Goal: Information Seeking & Learning: Learn about a topic

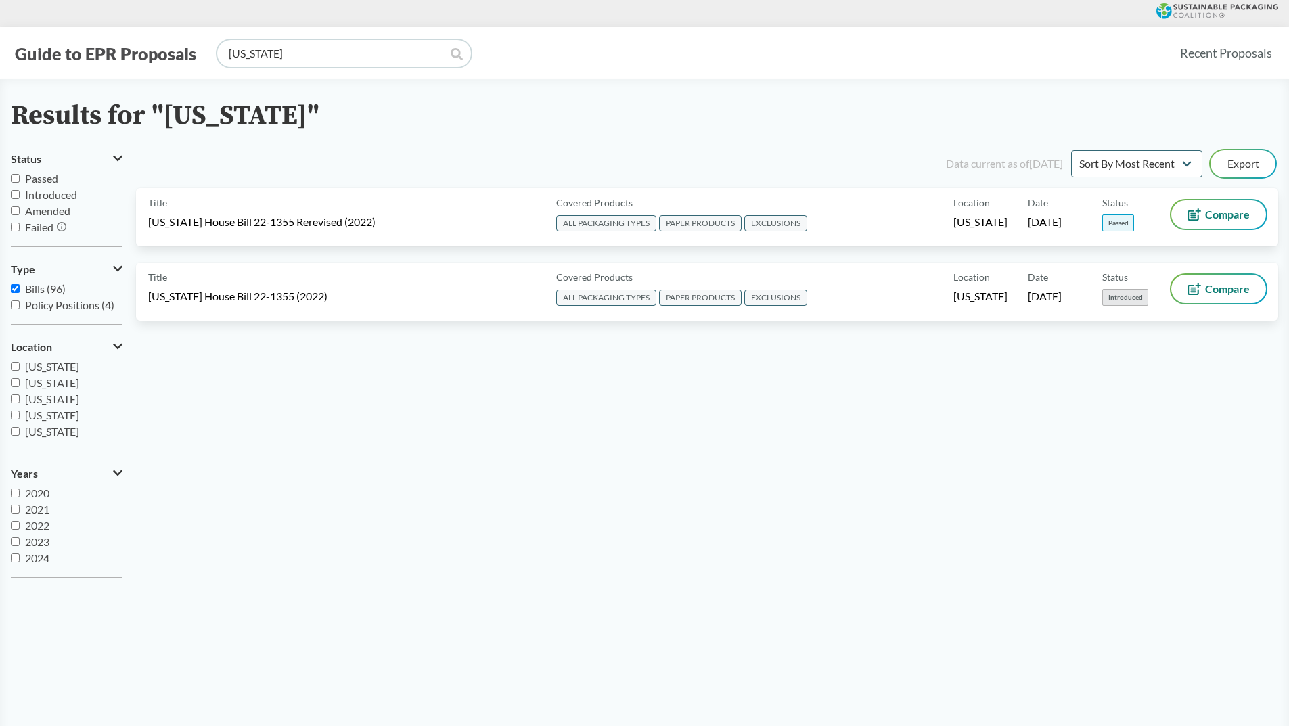
click at [305, 61] on input "[US_STATE]" at bounding box center [344, 53] width 254 height 27
type input "[US_STATE]"
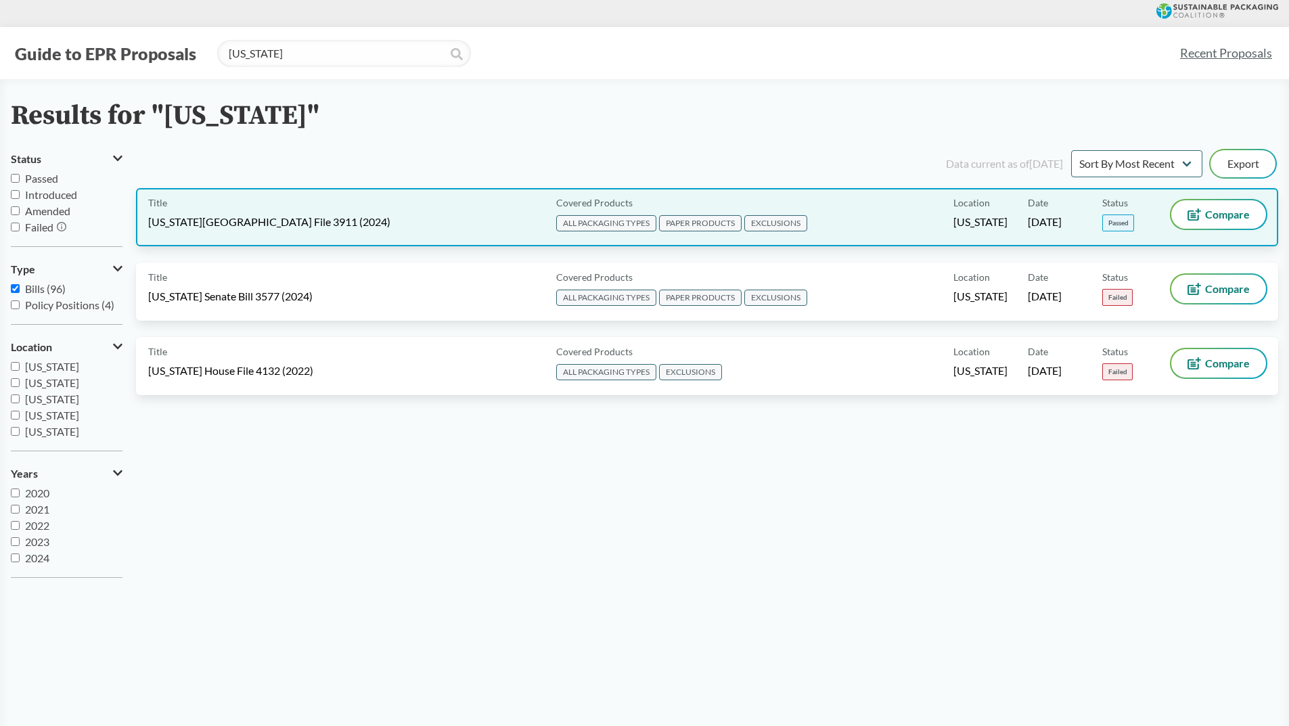
click at [863, 221] on div "Covered Products ALL PACKAGING TYPES PAPER PRODUCTS EXCLUSIONS" at bounding box center [752, 217] width 403 height 34
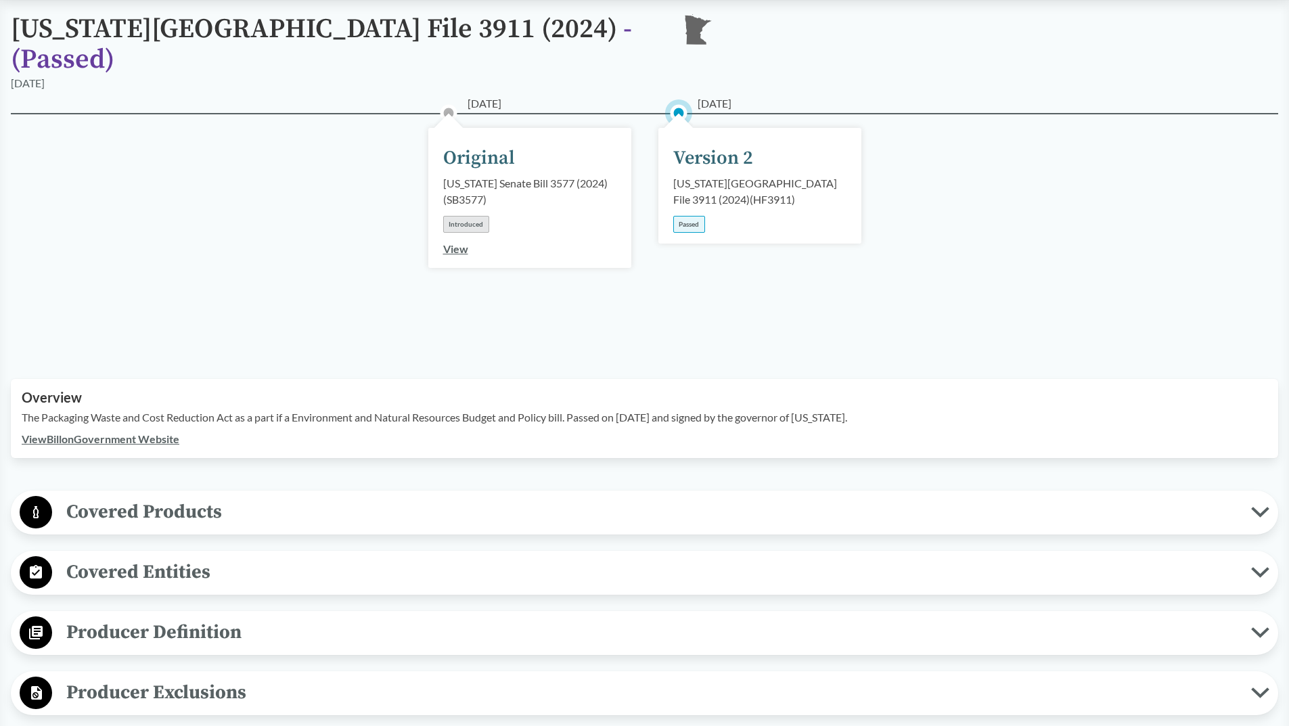
scroll to position [135, 0]
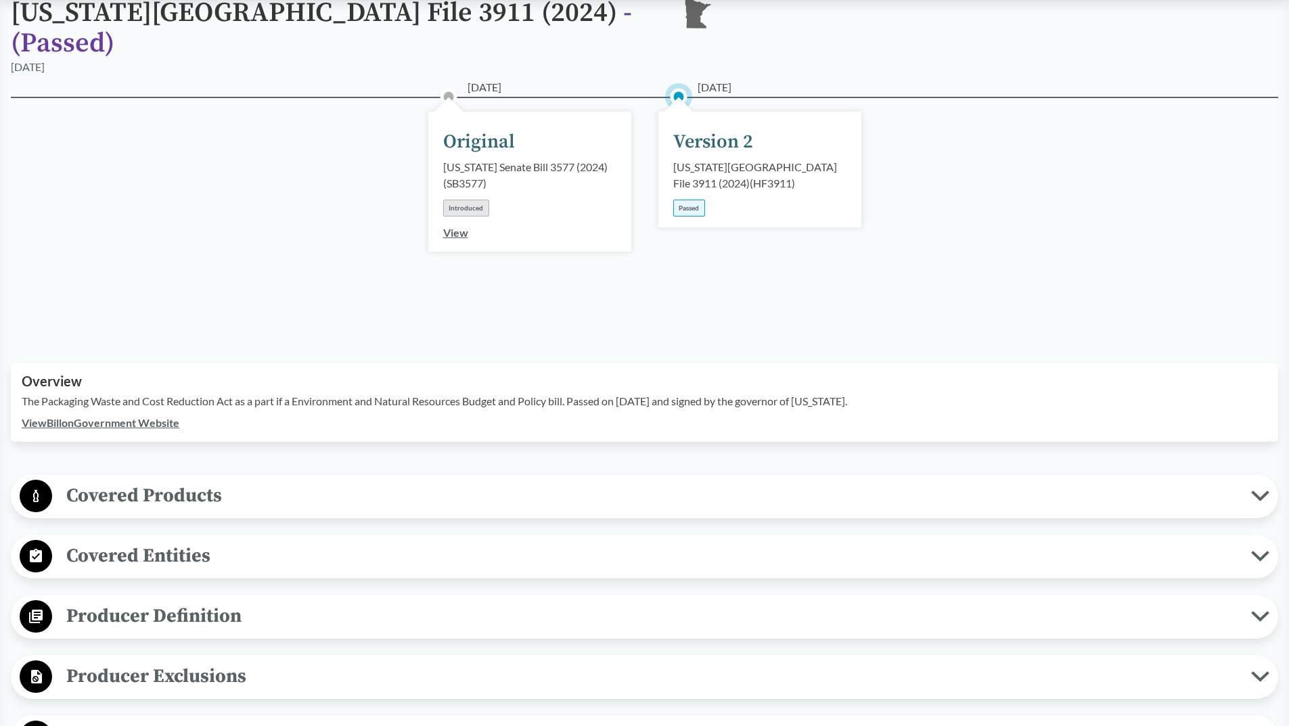
click at [113, 416] on link "View Bill on Government Website" at bounding box center [101, 422] width 158 height 13
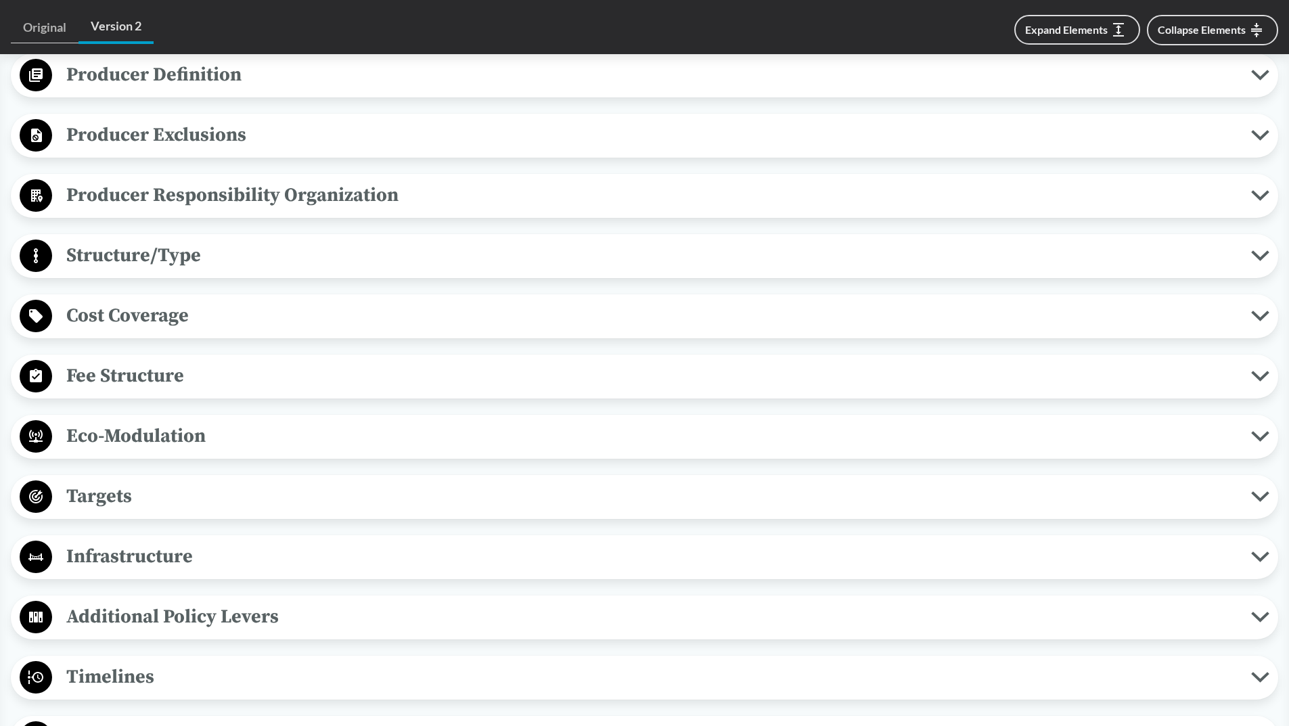
scroll to position [406, 0]
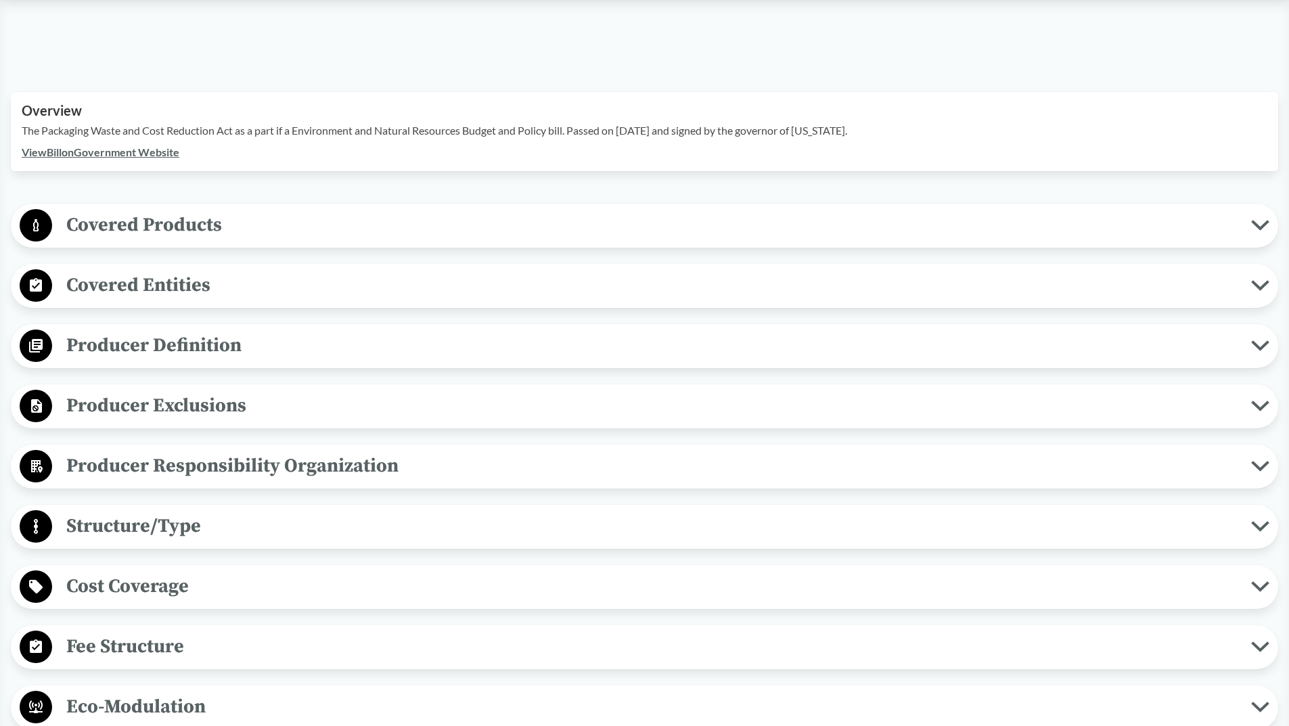
click at [226, 330] on span "Producer Definition" at bounding box center [651, 345] width 1199 height 30
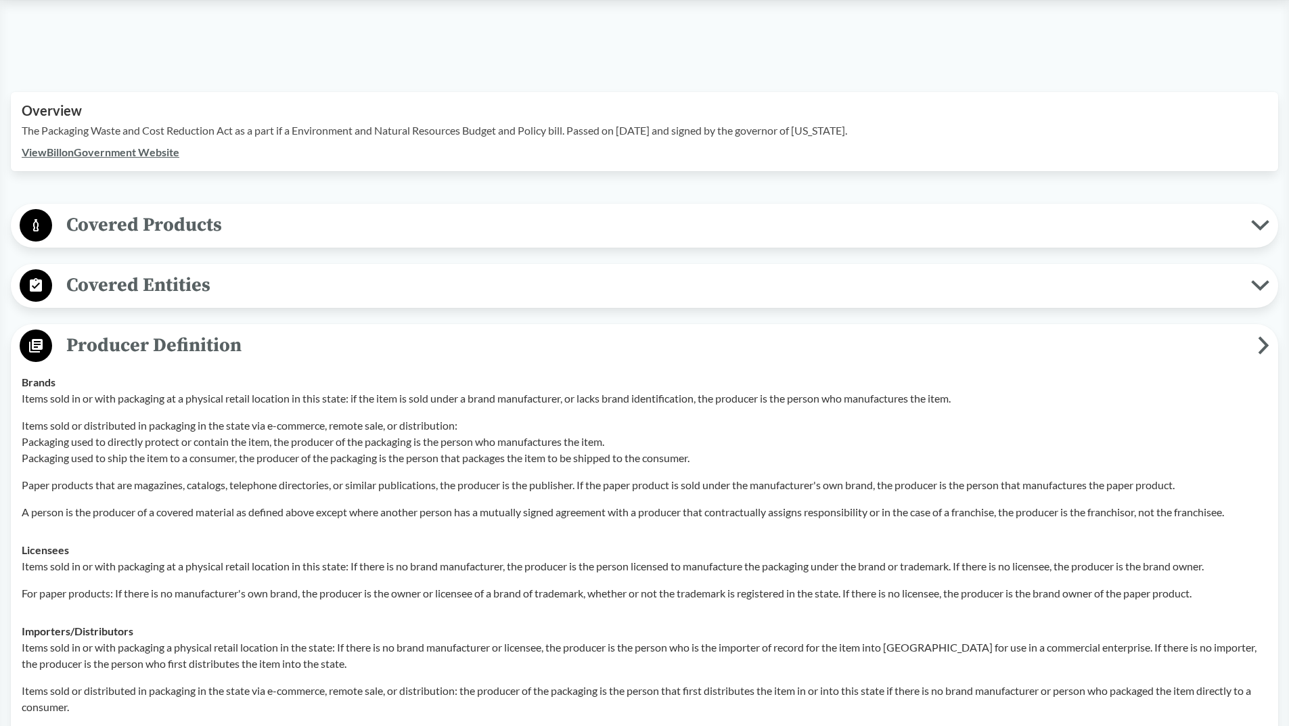
click at [225, 330] on span "Producer Definition" at bounding box center [655, 345] width 1206 height 30
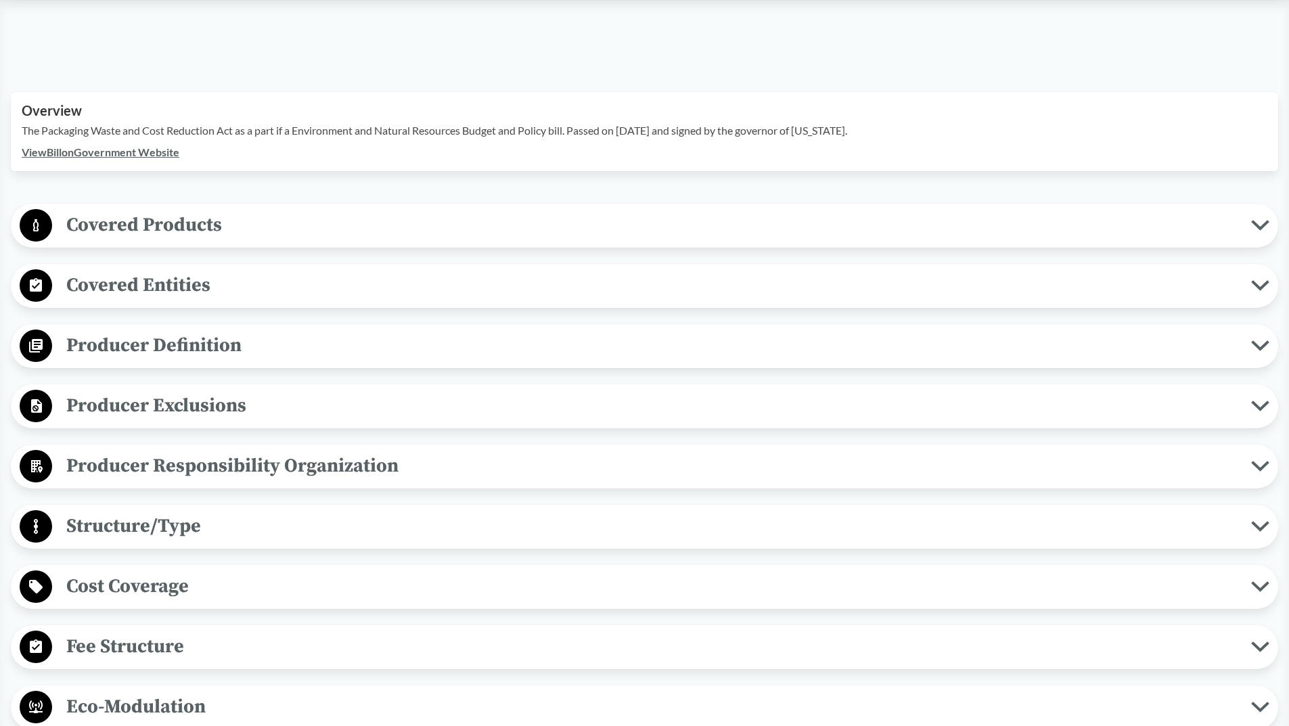
click at [217, 392] on span "Producer Exclusions" at bounding box center [651, 406] width 1199 height 30
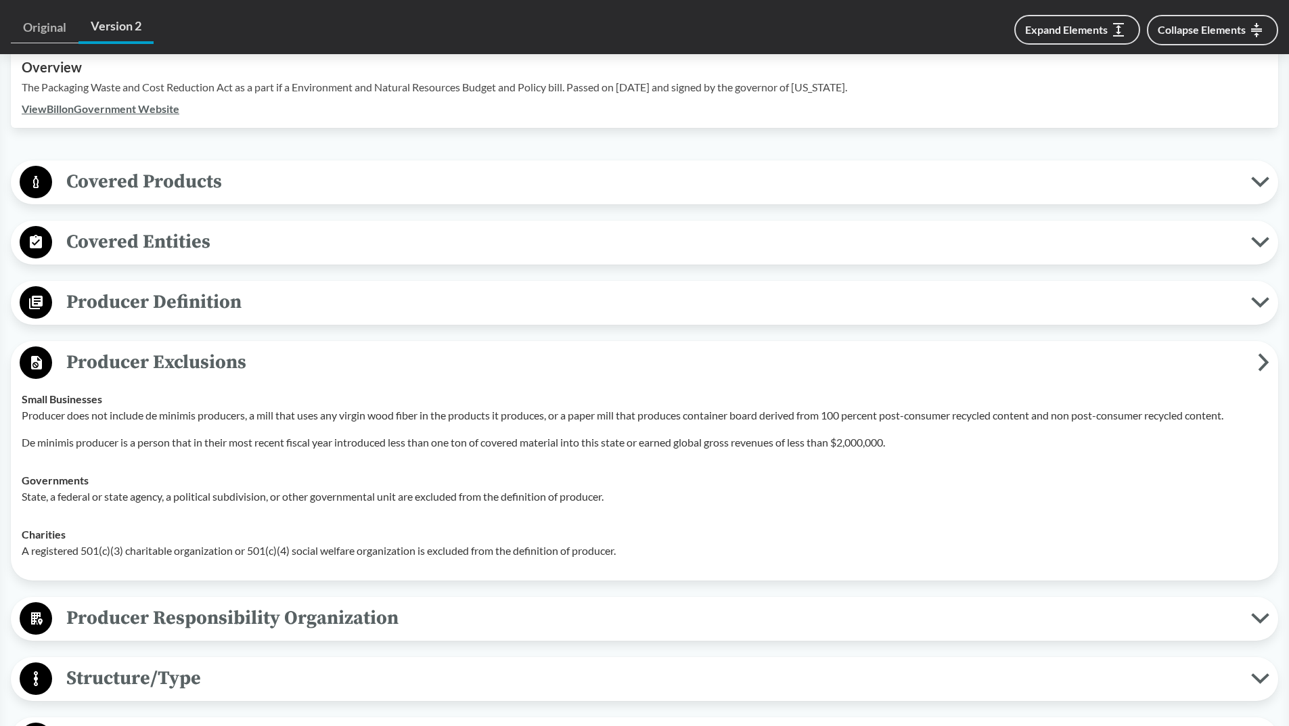
scroll to position [474, 0]
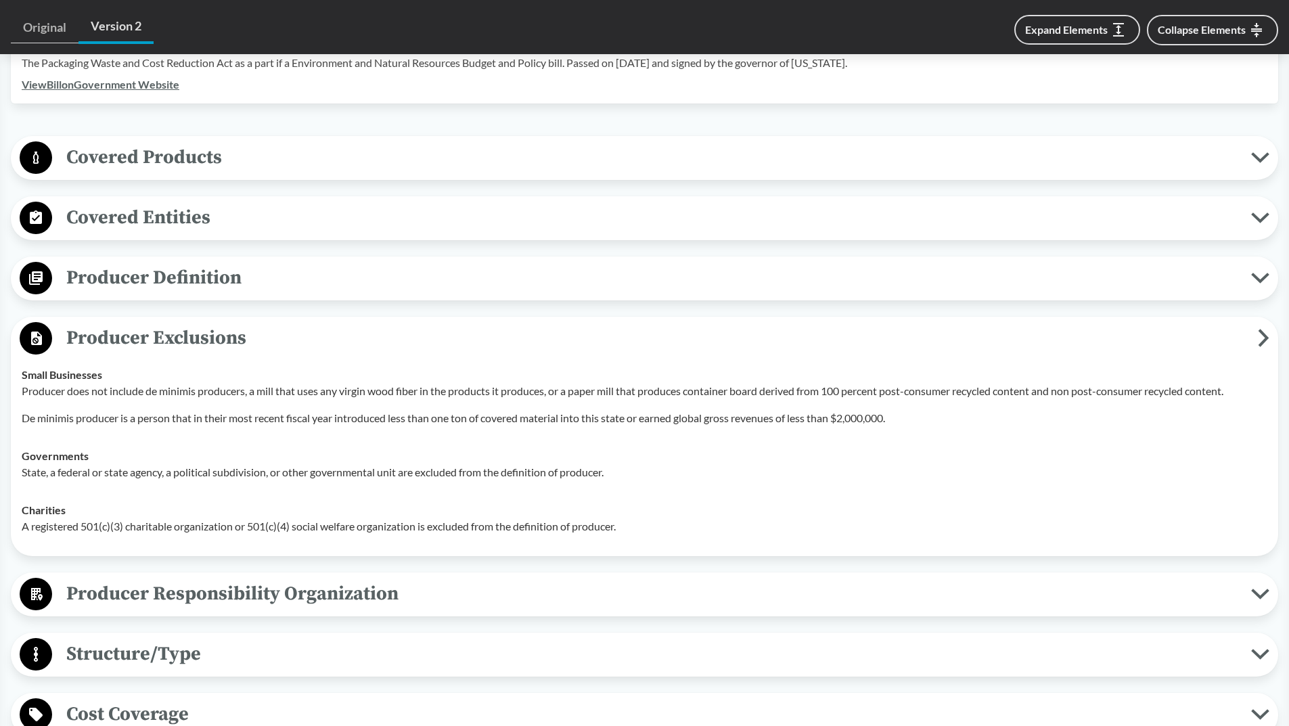
click at [205, 323] on span "Producer Exclusions" at bounding box center [655, 338] width 1206 height 30
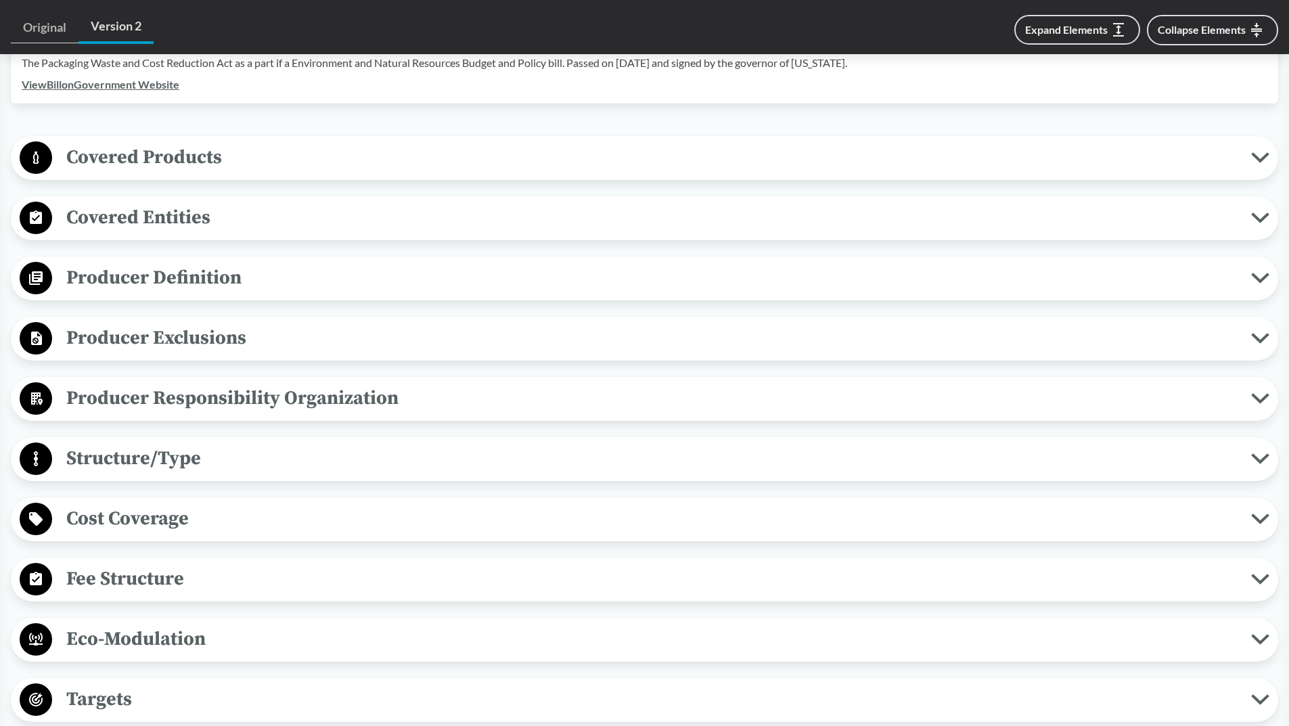
click at [189, 323] on span "Producer Exclusions" at bounding box center [651, 338] width 1199 height 30
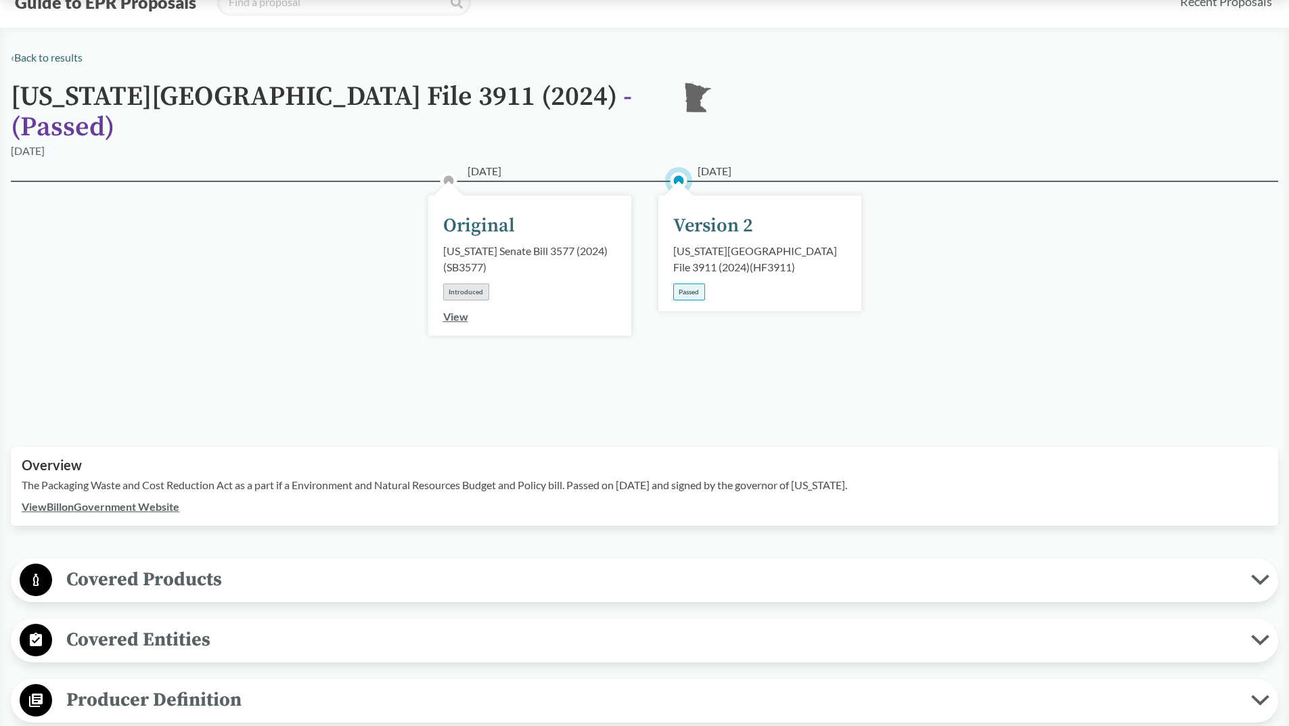
scroll to position [0, 0]
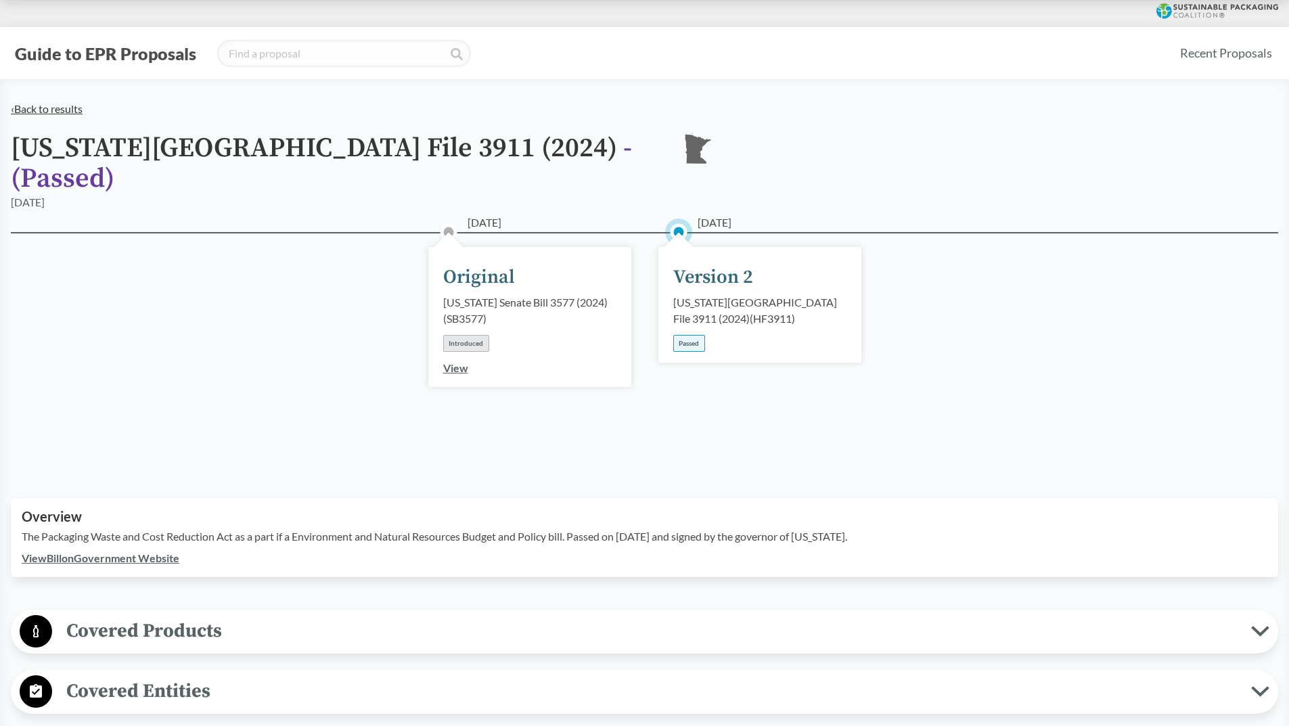
click at [49, 111] on link "‹ Back to results" at bounding box center [47, 108] width 72 height 13
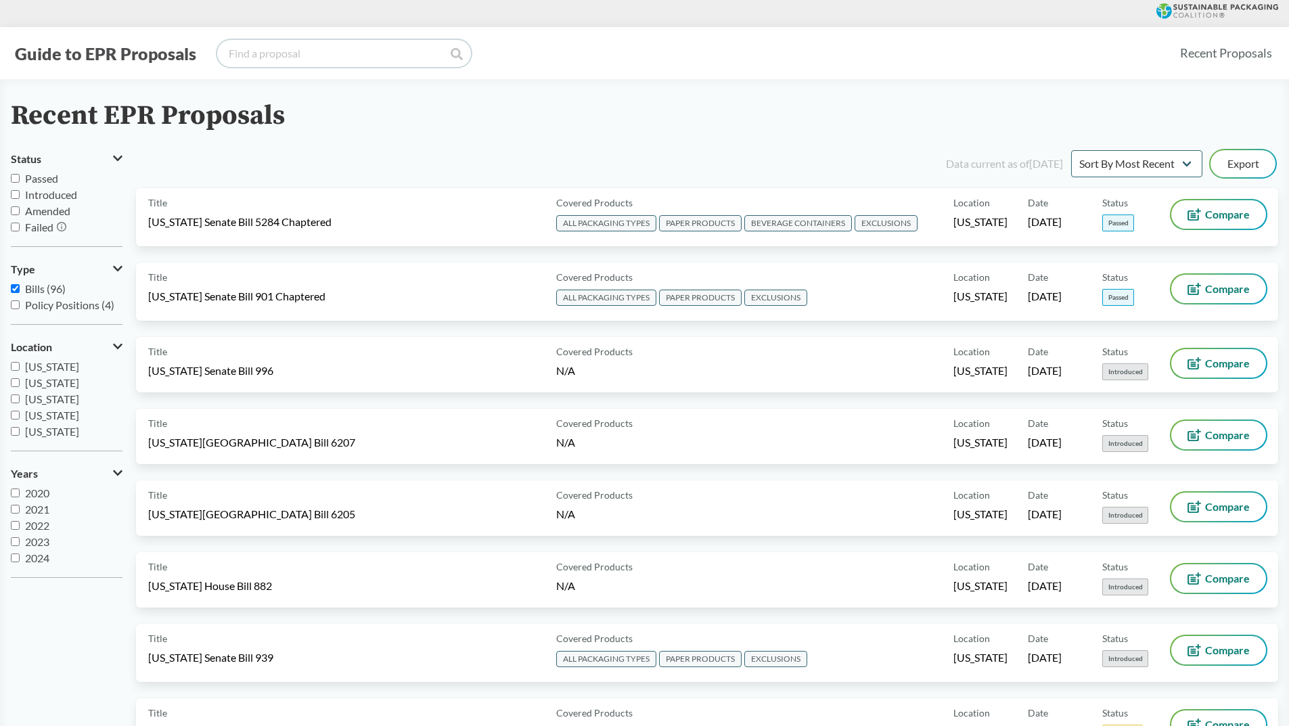
click at [369, 58] on input "search" at bounding box center [344, 53] width 254 height 27
type input "[US_STATE]"
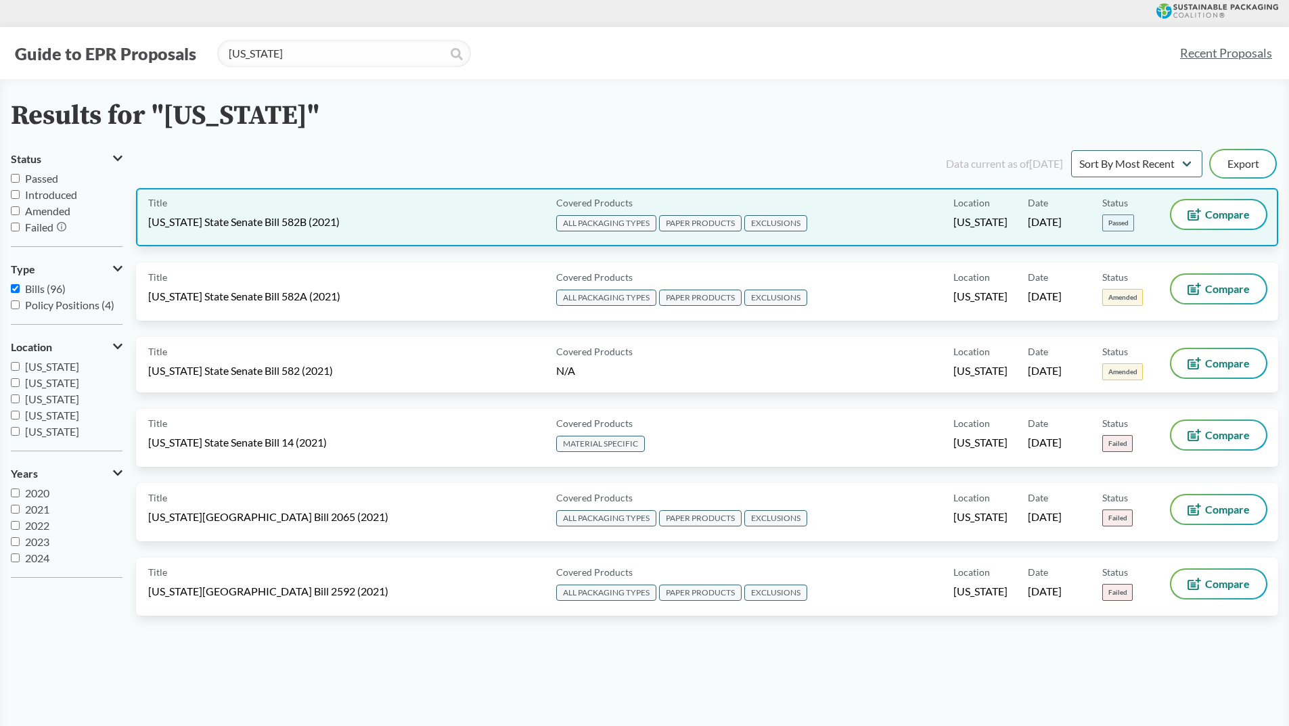
click at [426, 213] on div "Title [US_STATE] State Senate Bill 582B (2021)" at bounding box center [349, 217] width 403 height 34
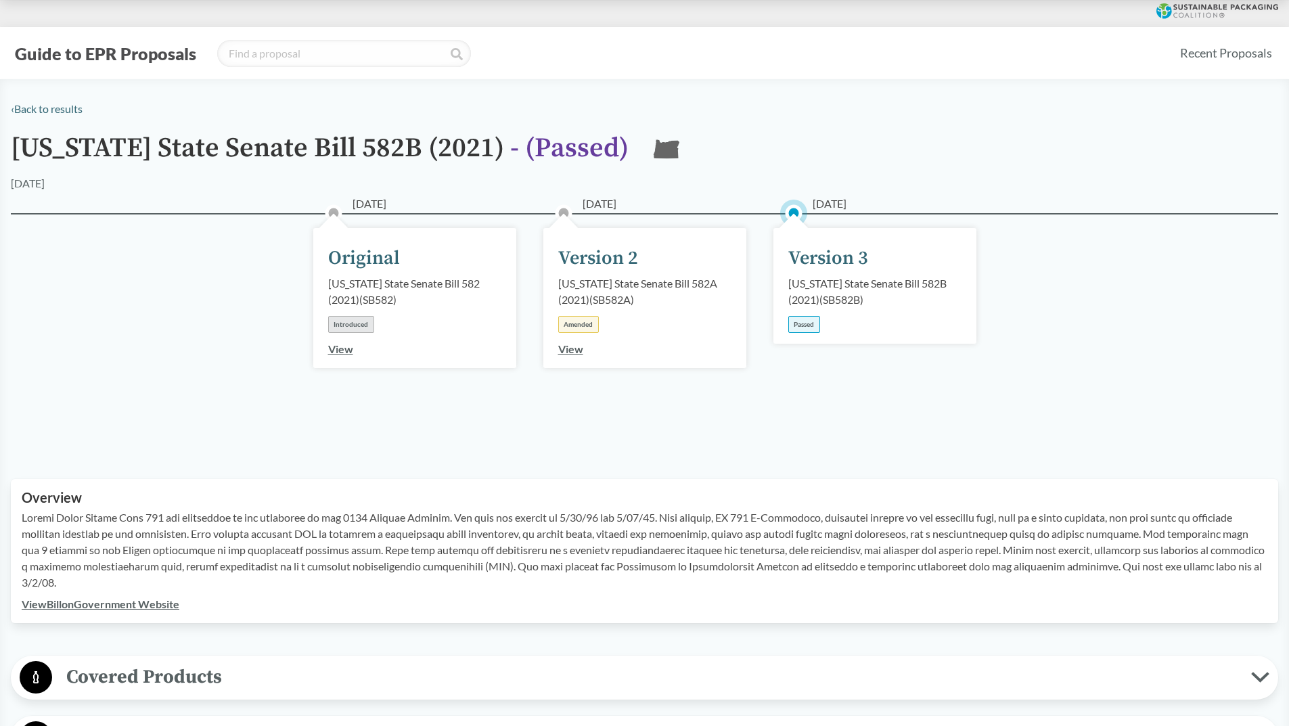
click at [104, 603] on link "View Bill on Government Website" at bounding box center [101, 604] width 158 height 13
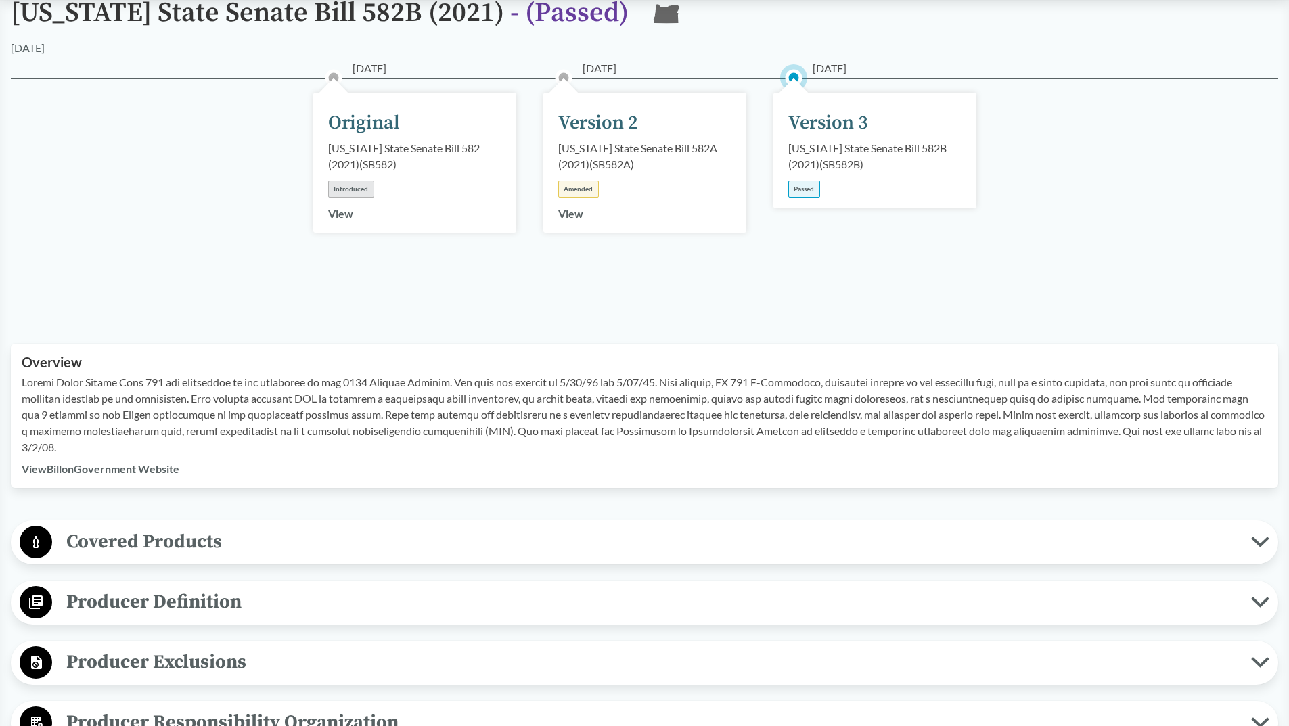
click at [180, 548] on span "Covered Products" at bounding box center [651, 542] width 1199 height 30
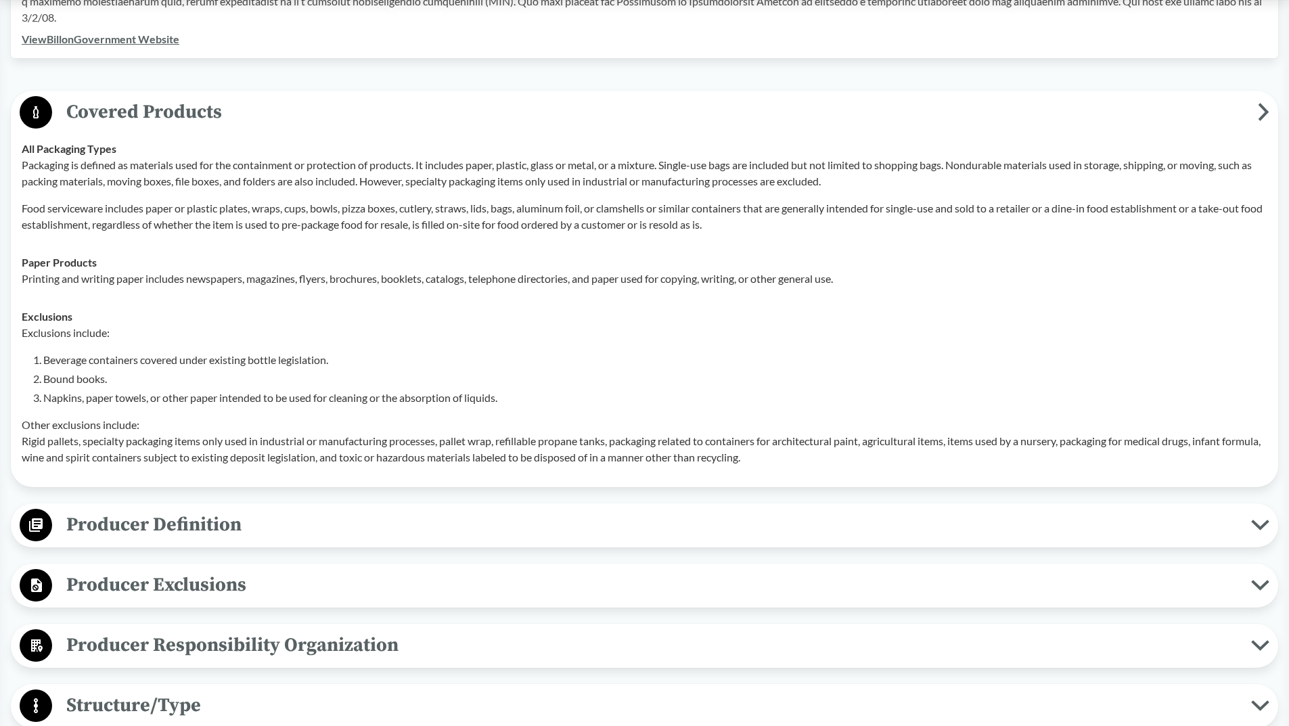
scroll to position [812, 0]
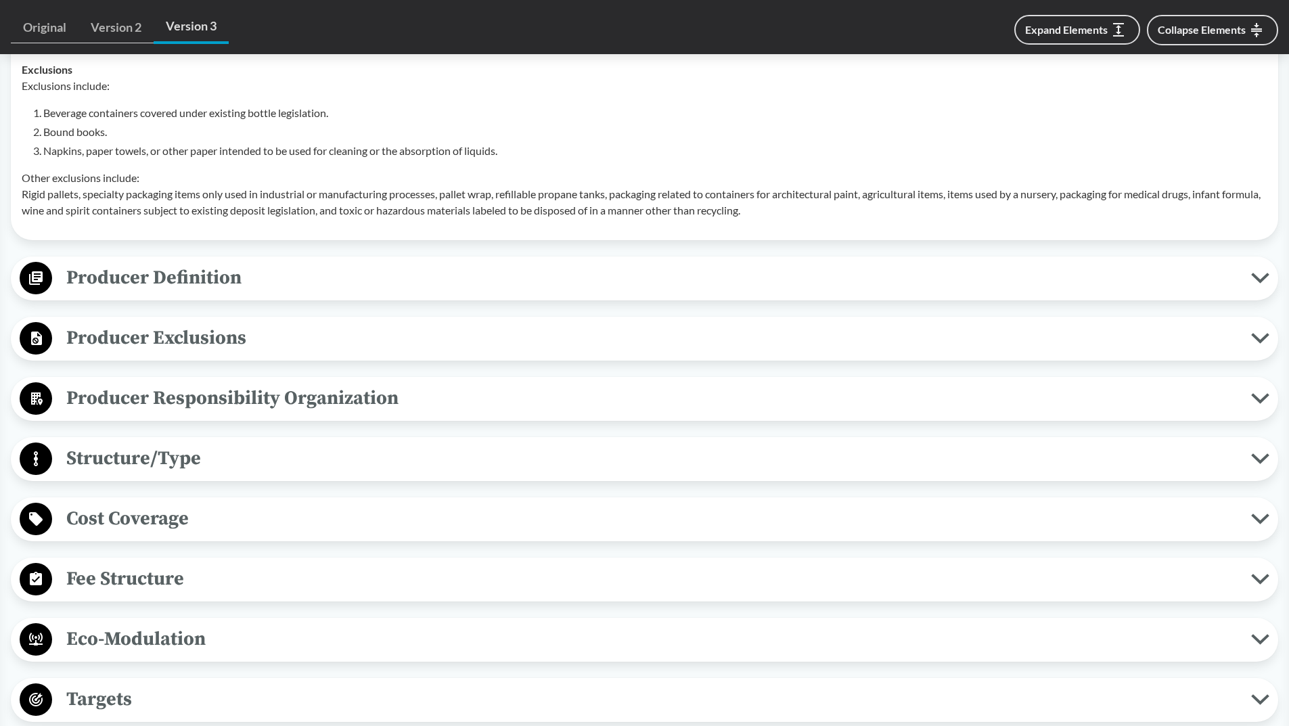
click at [253, 282] on span "Producer Definition" at bounding box center [651, 278] width 1199 height 30
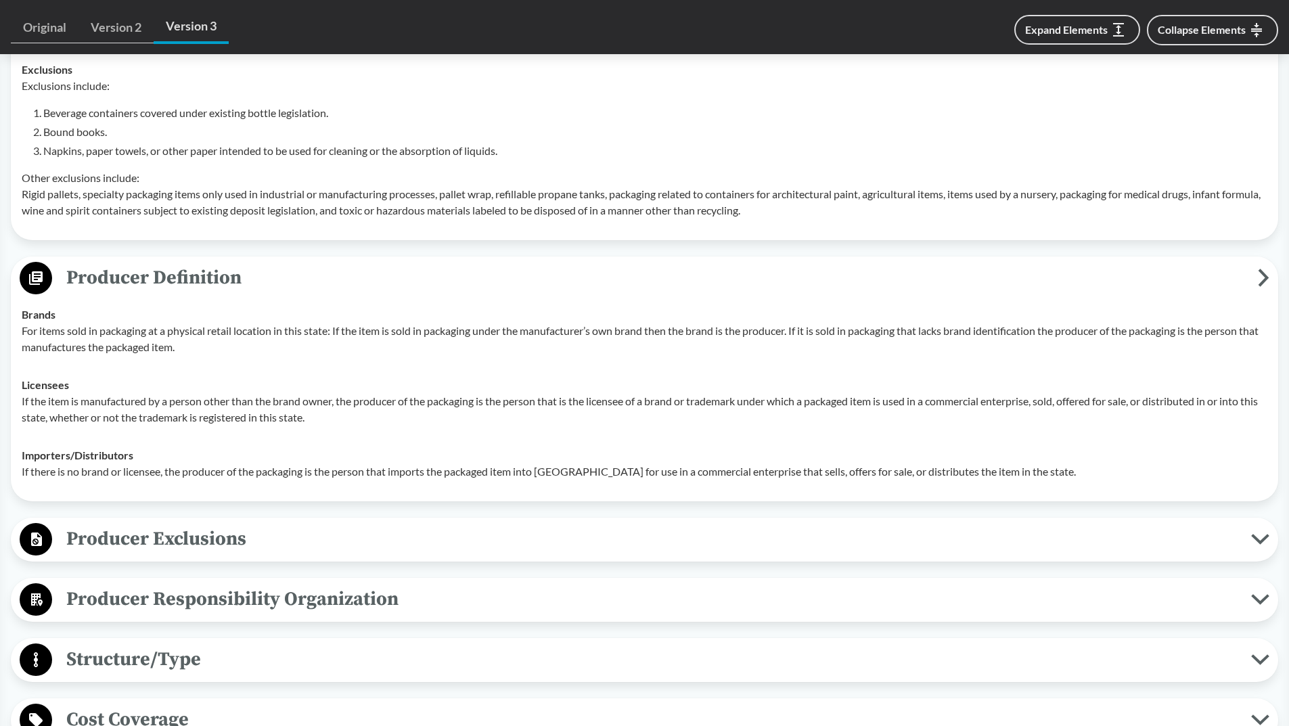
click at [227, 542] on span "Producer Exclusions" at bounding box center [651, 539] width 1199 height 30
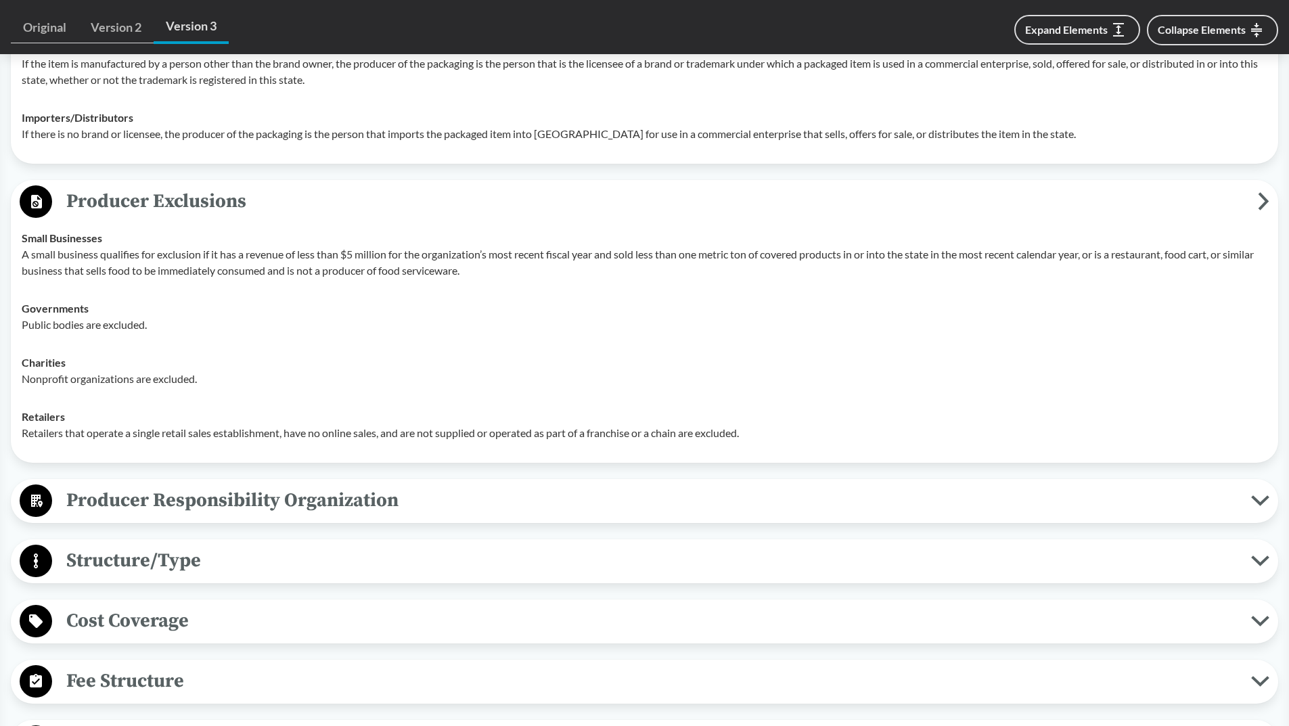
scroll to position [1151, 0]
click at [425, 493] on span "Producer Responsibility Organization" at bounding box center [651, 500] width 1199 height 30
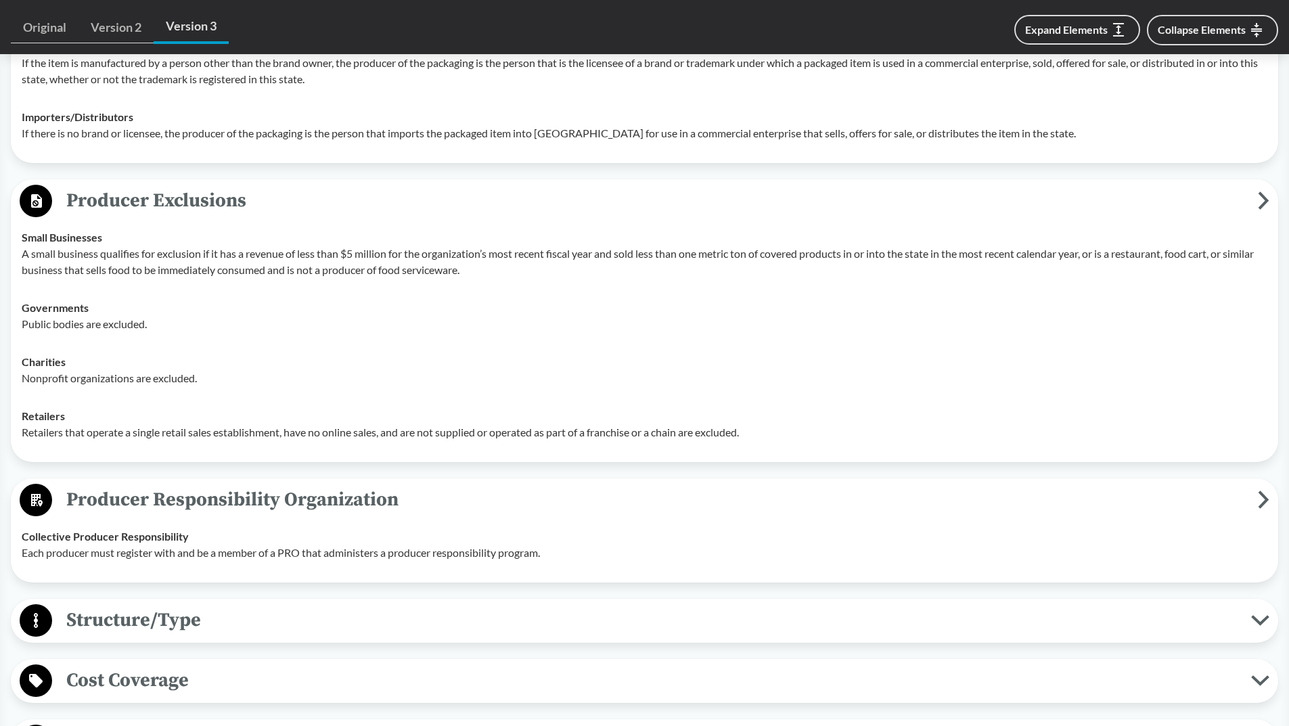
click at [426, 493] on span "Producer Responsibility Organization" at bounding box center [655, 500] width 1206 height 30
